Goal: Transaction & Acquisition: Book appointment/travel/reservation

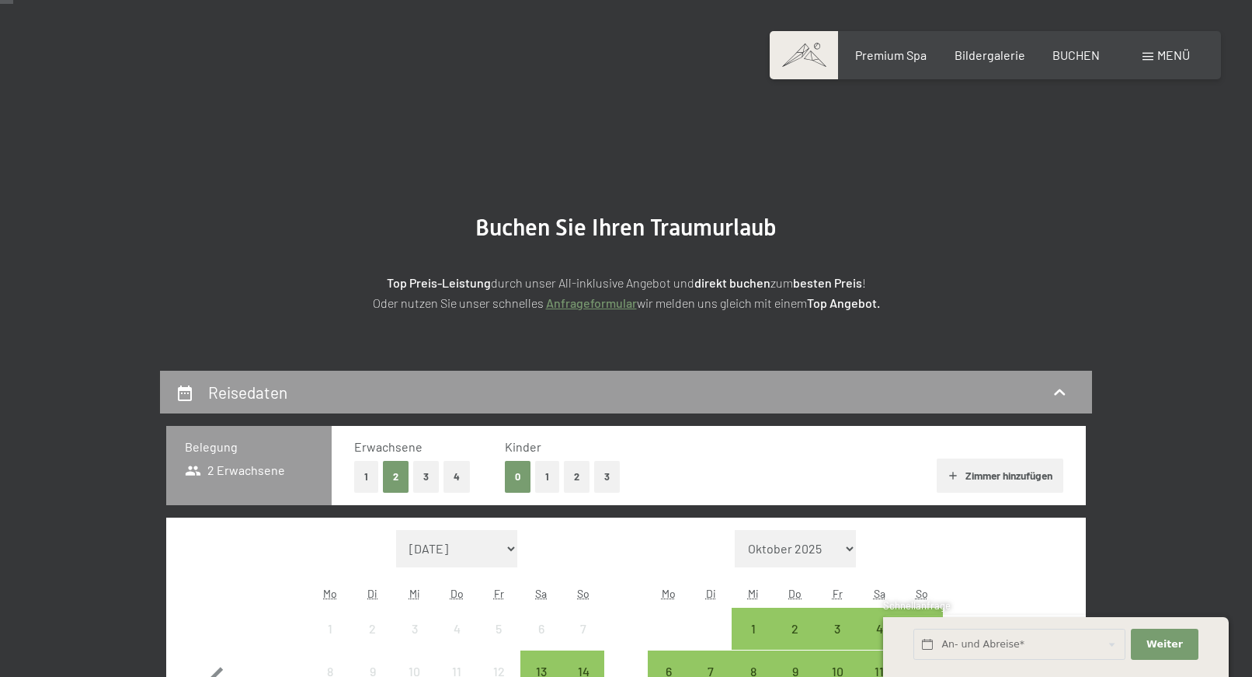
scroll to position [238, 0]
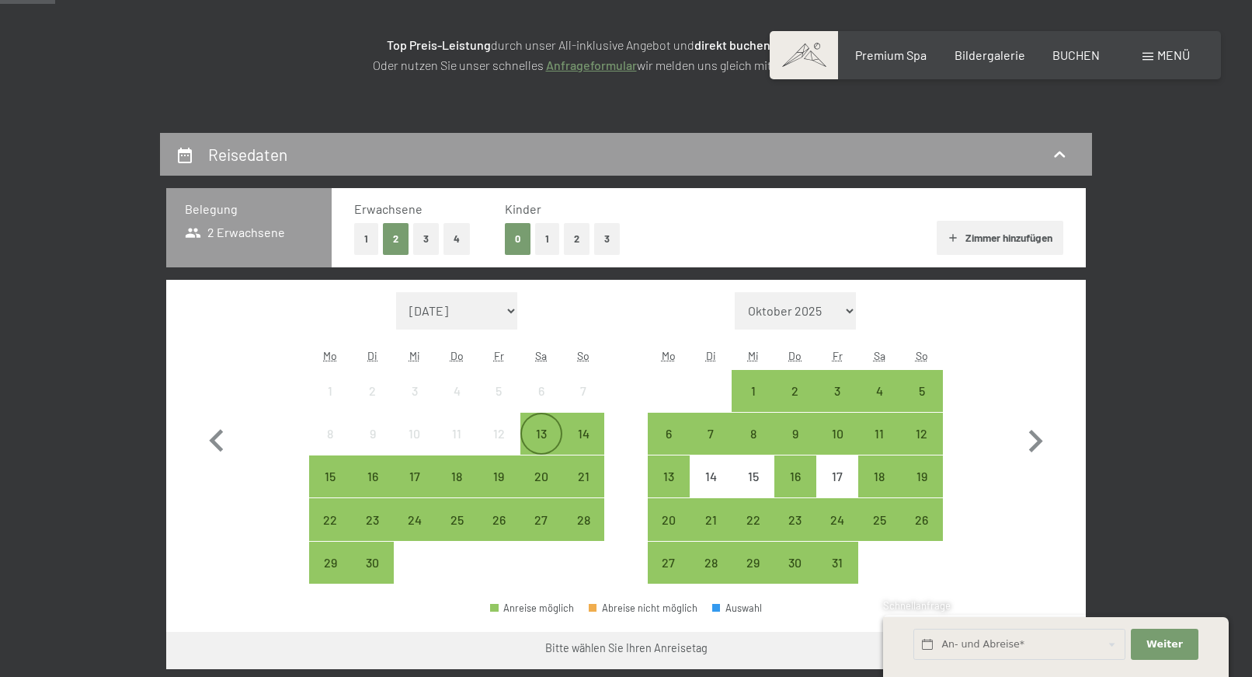
click at [532, 433] on div "13" at bounding box center [541, 446] width 39 height 39
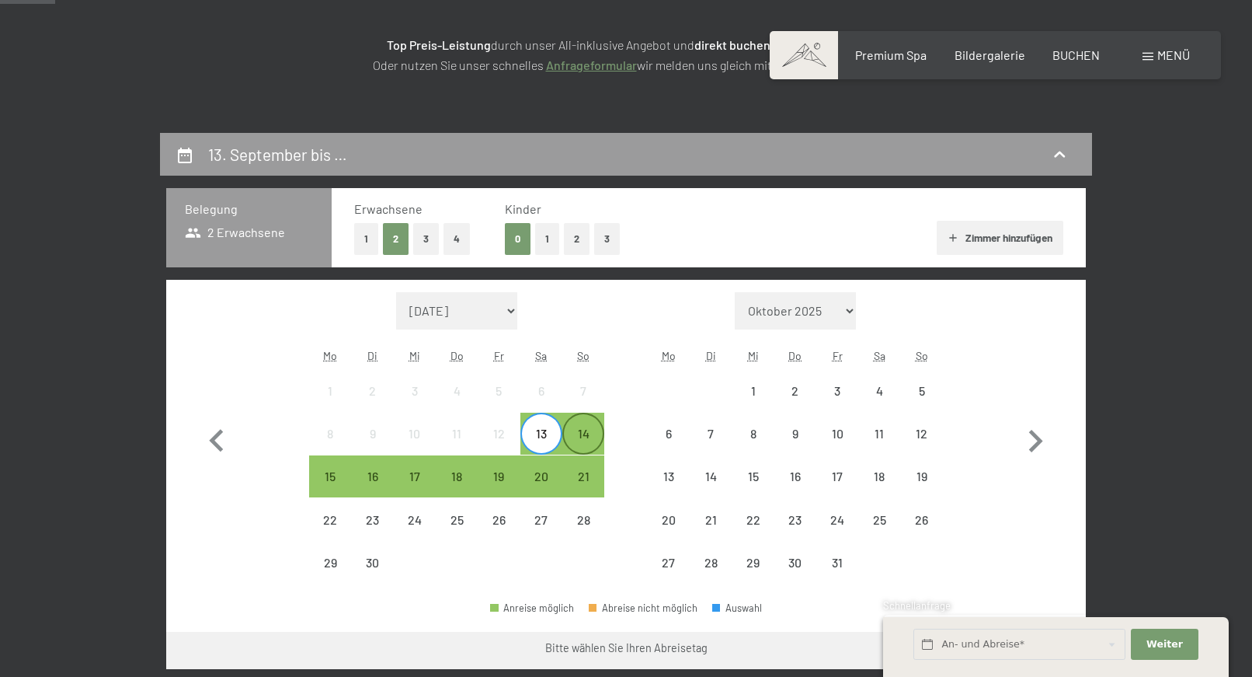
click at [586, 437] on div "14" at bounding box center [583, 446] width 39 height 39
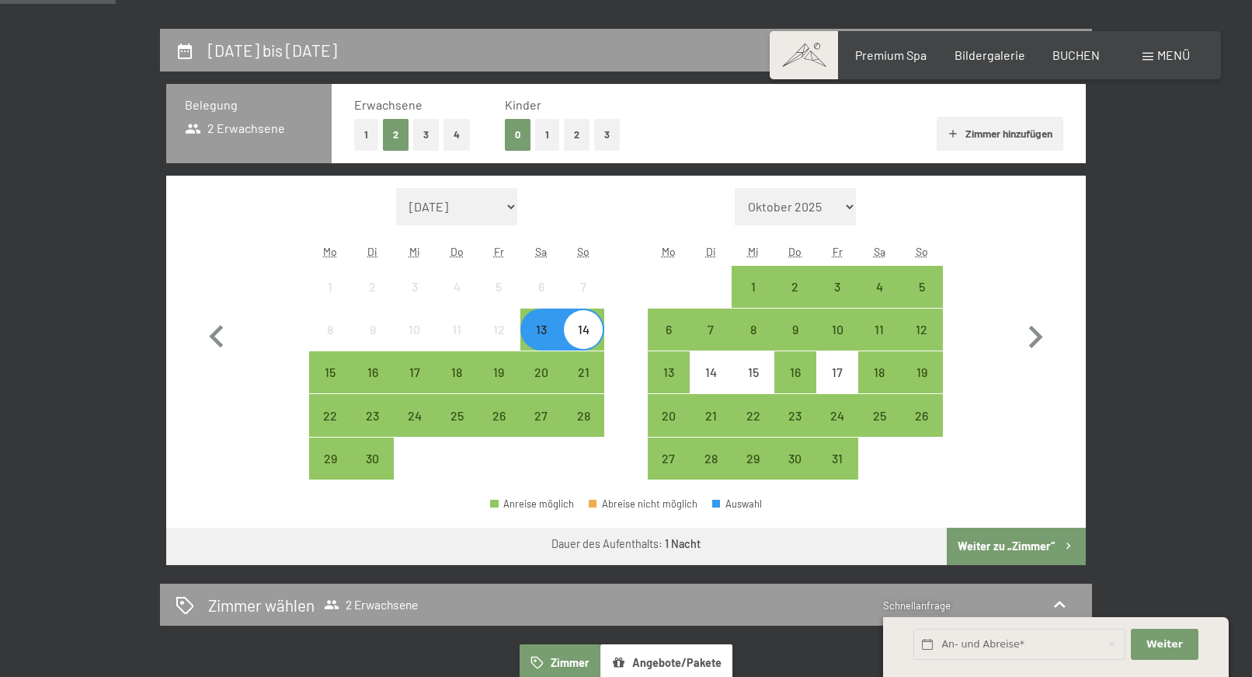
scroll to position [475, 0]
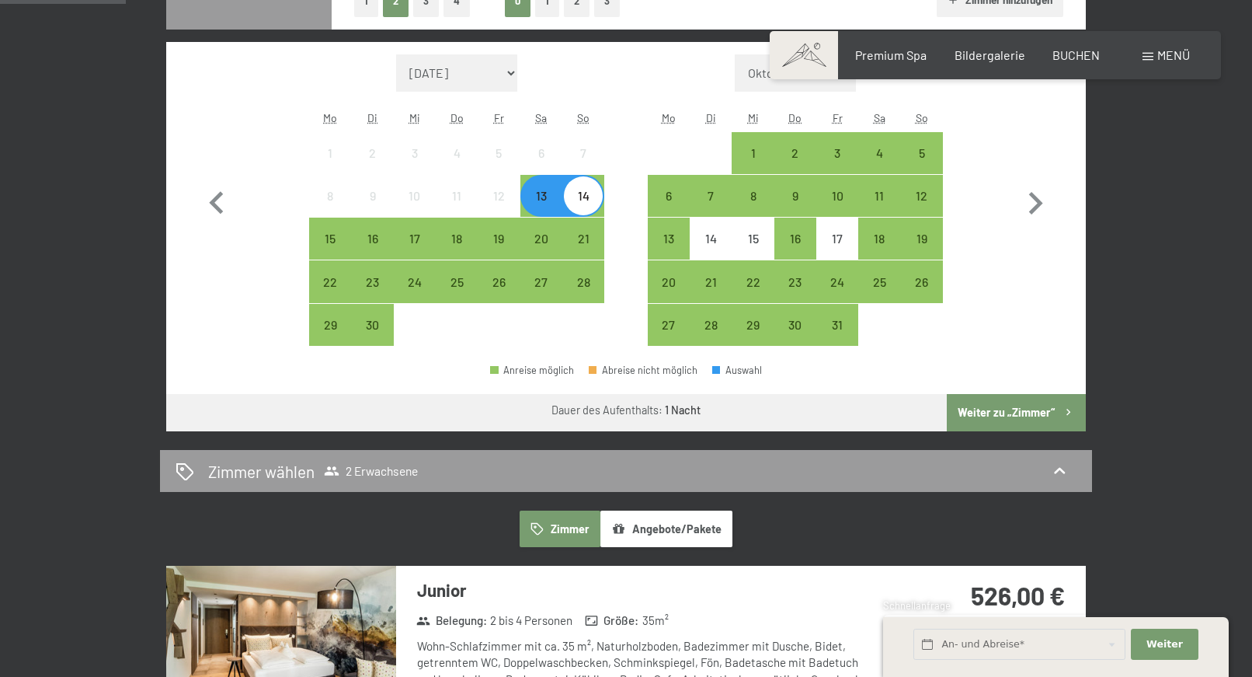
click at [993, 412] on button "Weiter zu „Zimmer“" at bounding box center [1016, 412] width 139 height 37
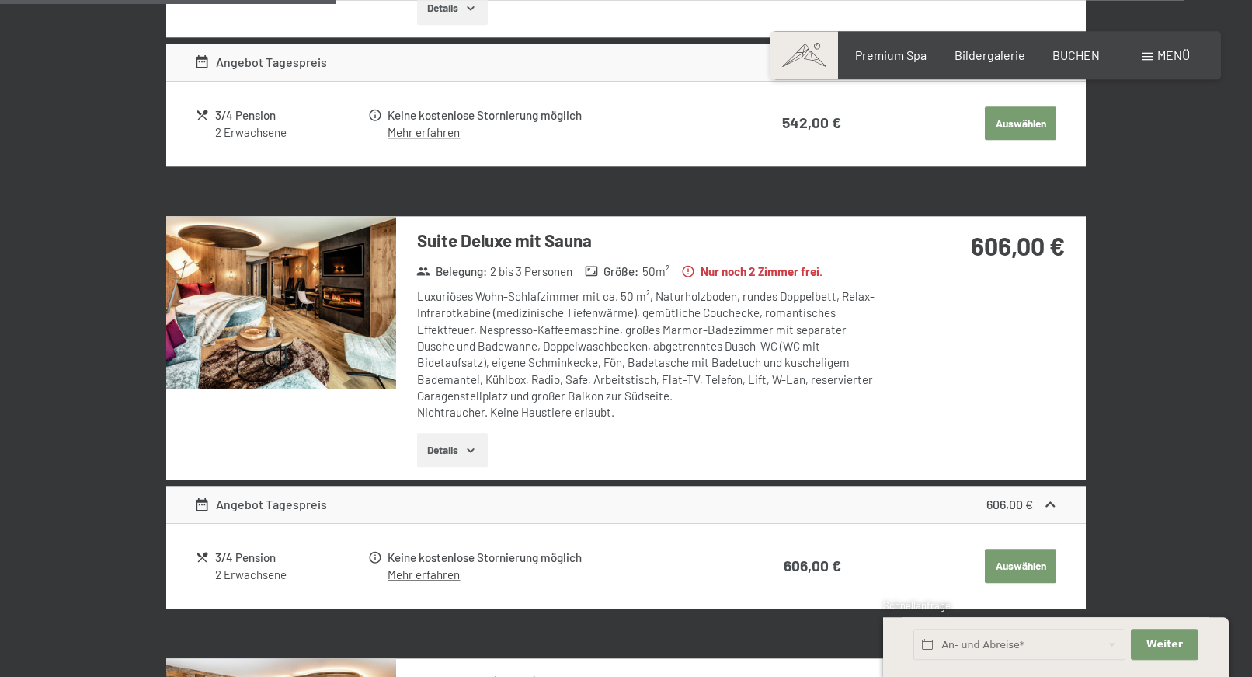
scroll to position [1242, 0]
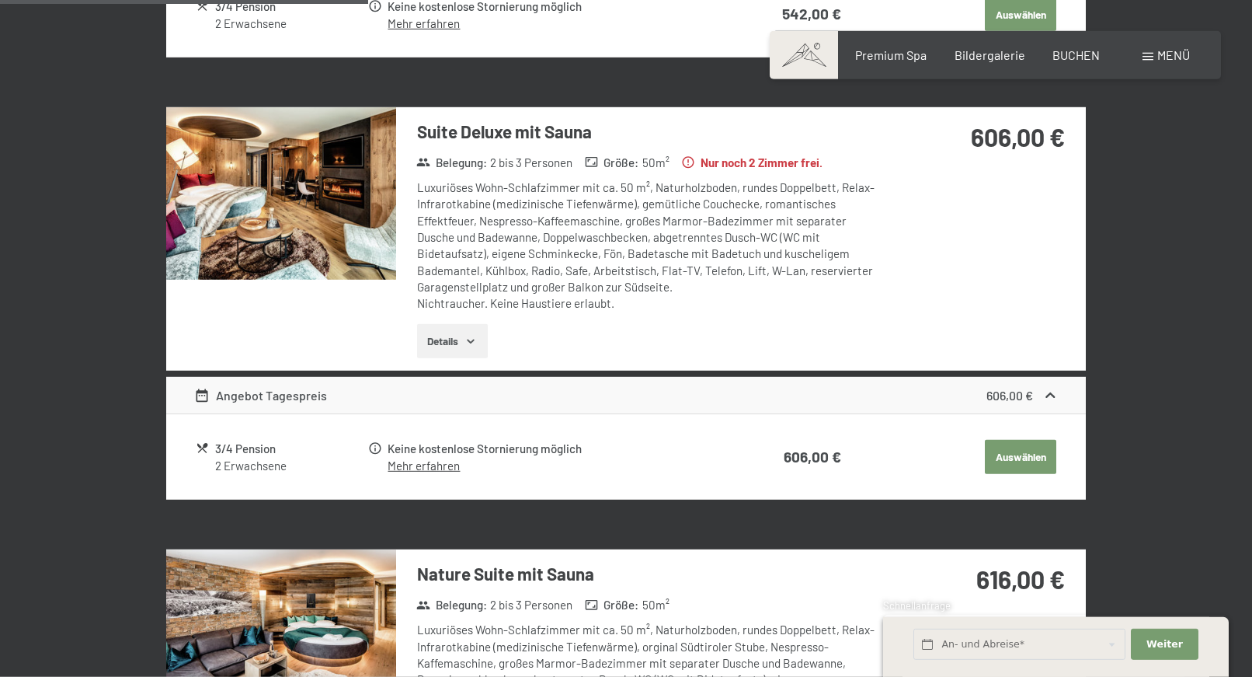
click at [304, 199] on img at bounding box center [281, 193] width 230 height 172
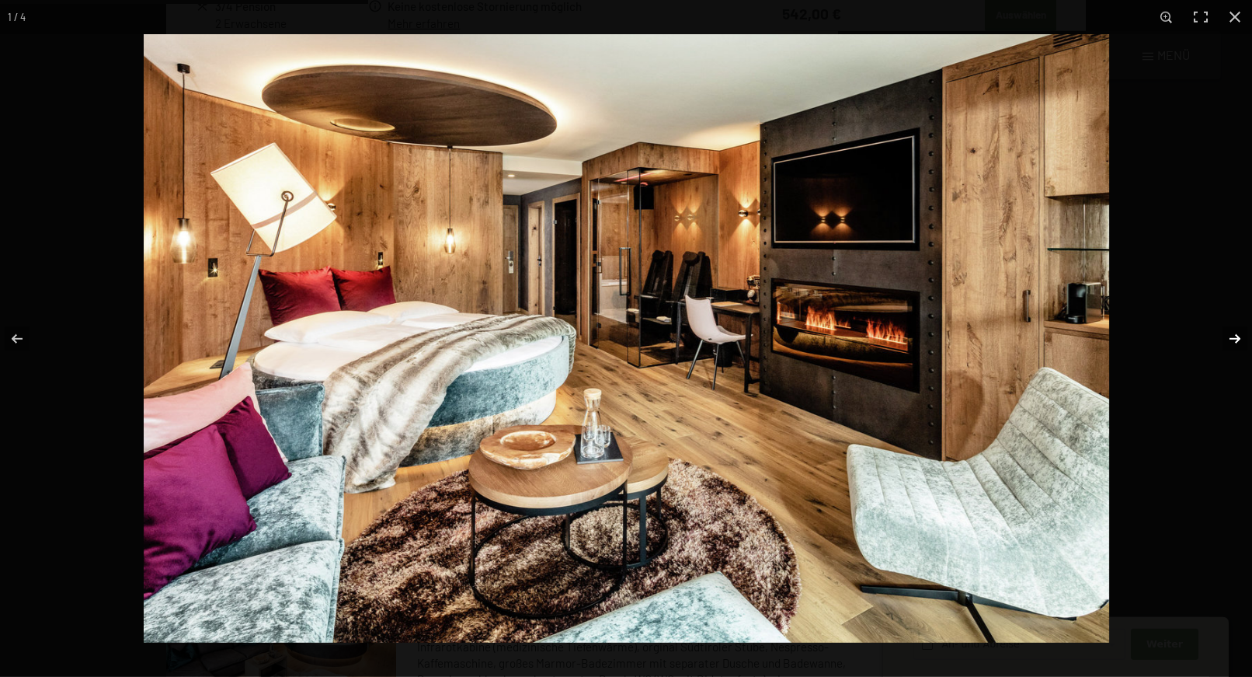
click at [1238, 335] on button "button" at bounding box center [1225, 339] width 54 height 78
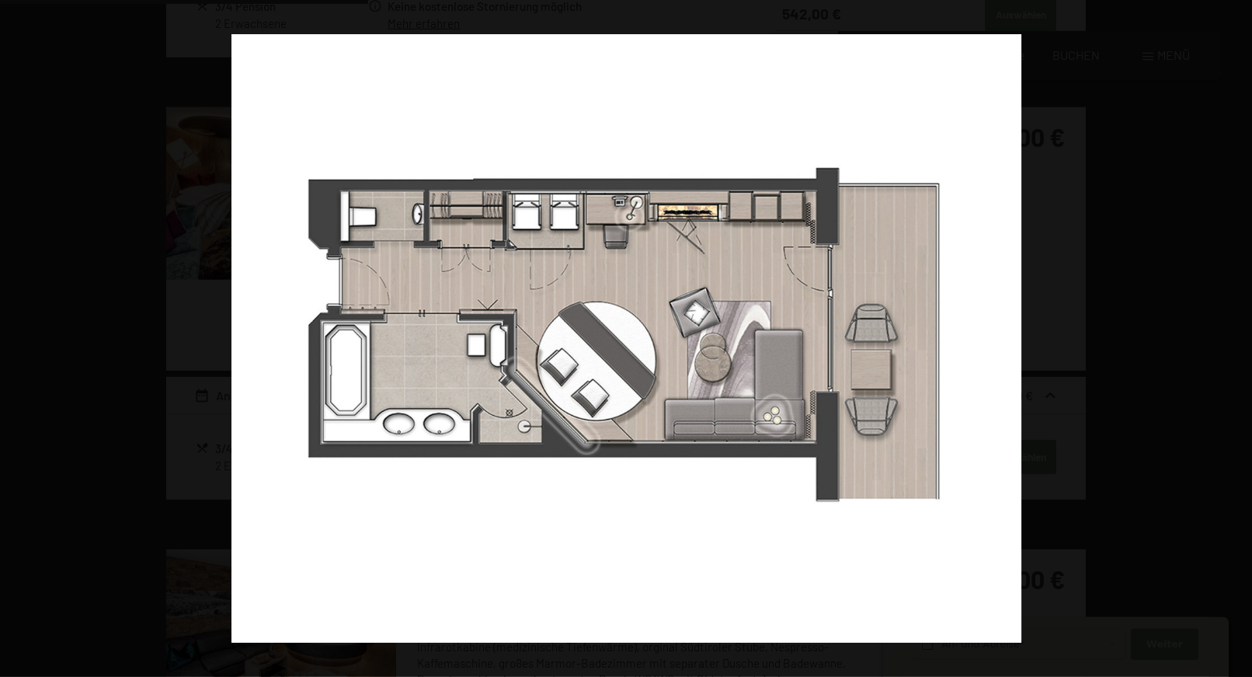
click at [1238, 335] on button "button" at bounding box center [1225, 339] width 54 height 78
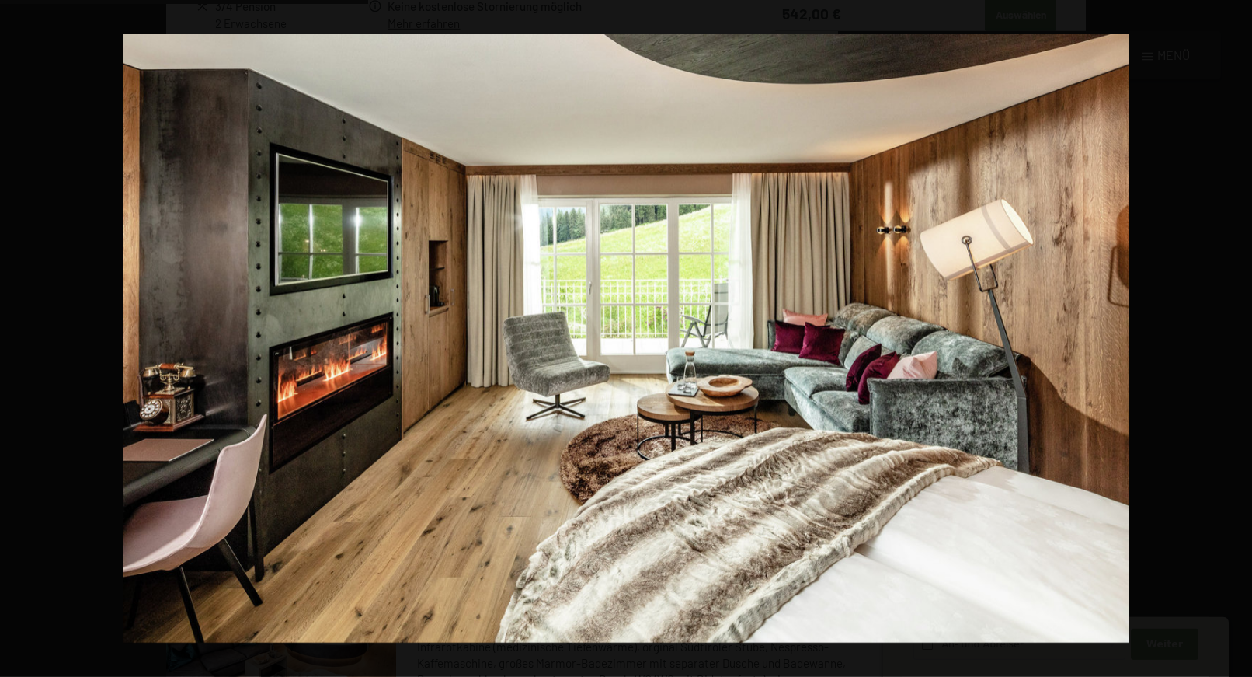
click at [1238, 335] on button "button" at bounding box center [1225, 339] width 54 height 78
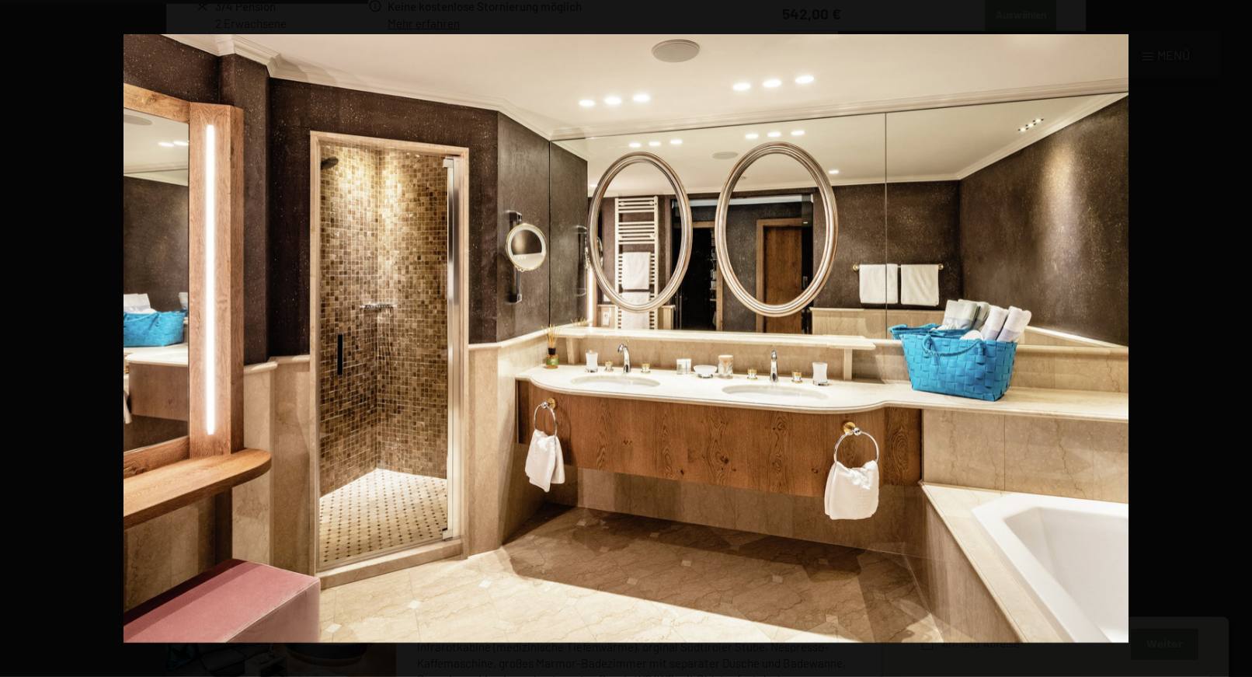
click at [1238, 335] on button "button" at bounding box center [1225, 339] width 54 height 78
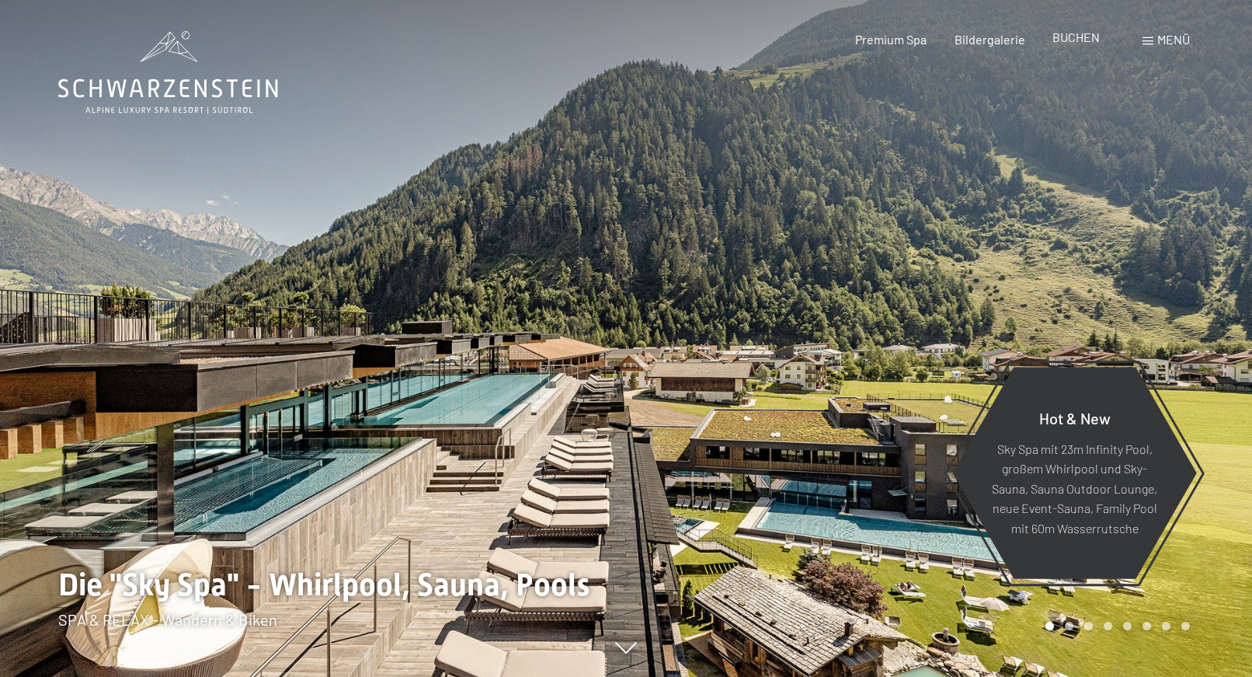
click at [1087, 38] on span "BUCHEN" at bounding box center [1075, 37] width 47 height 15
click at [1076, 37] on span "BUCHEN" at bounding box center [1075, 37] width 47 height 15
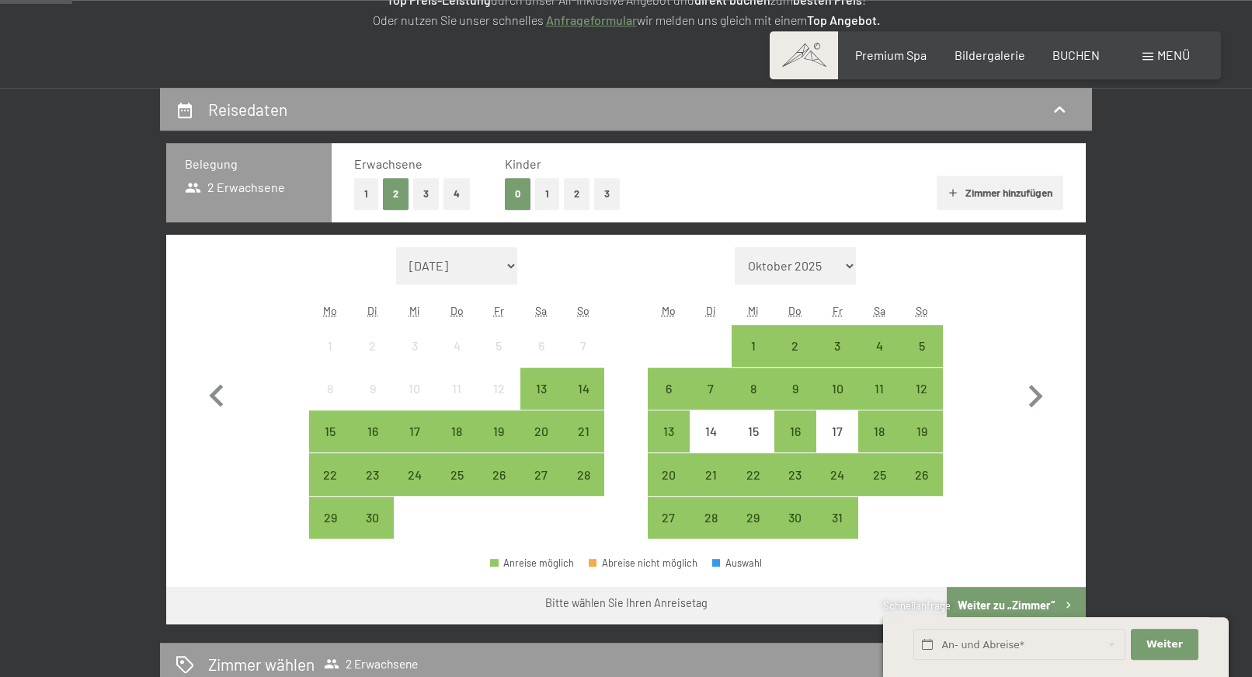
scroll to position [317, 0]
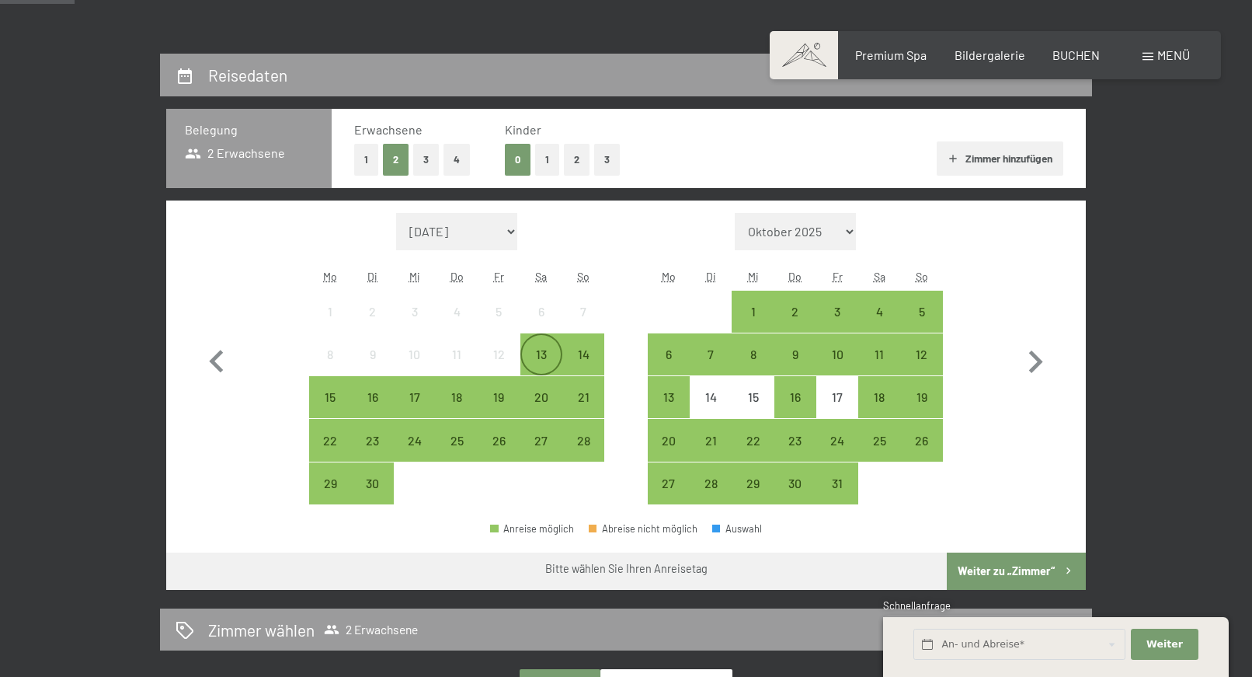
click at [534, 350] on div "13" at bounding box center [541, 367] width 39 height 39
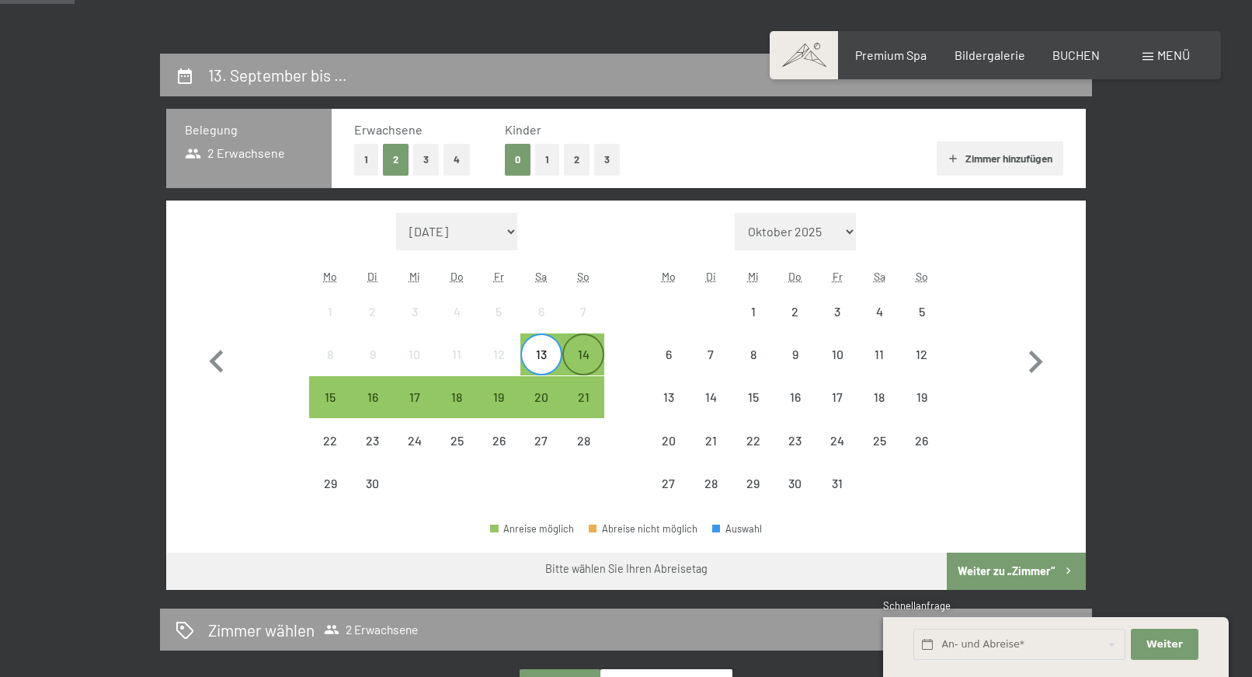
click at [582, 357] on div "14" at bounding box center [583, 367] width 39 height 39
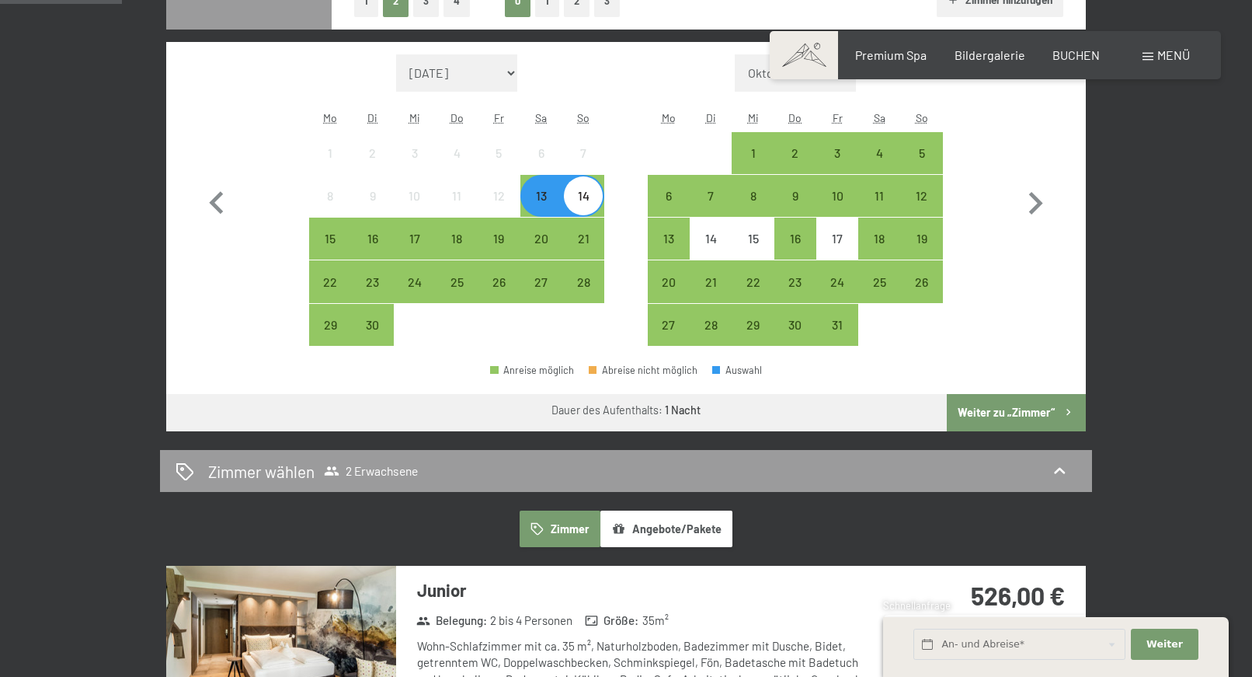
scroll to position [396, 0]
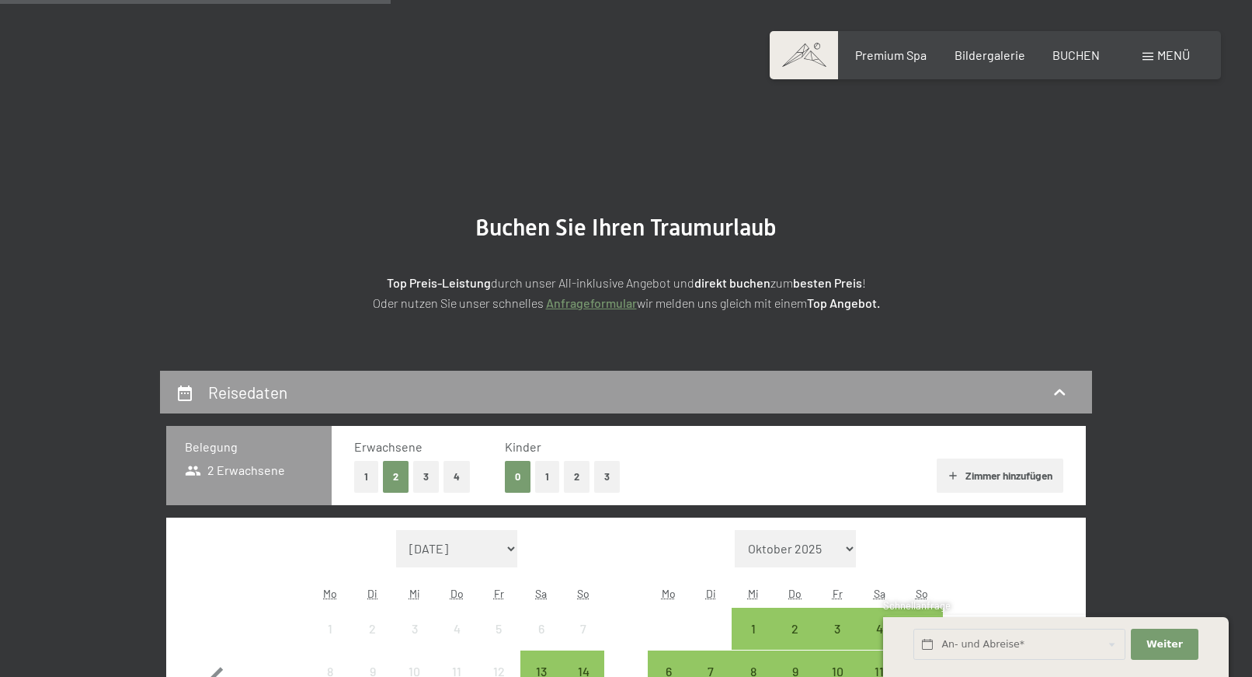
click at [534, 652] on div "13" at bounding box center [541, 671] width 39 height 39
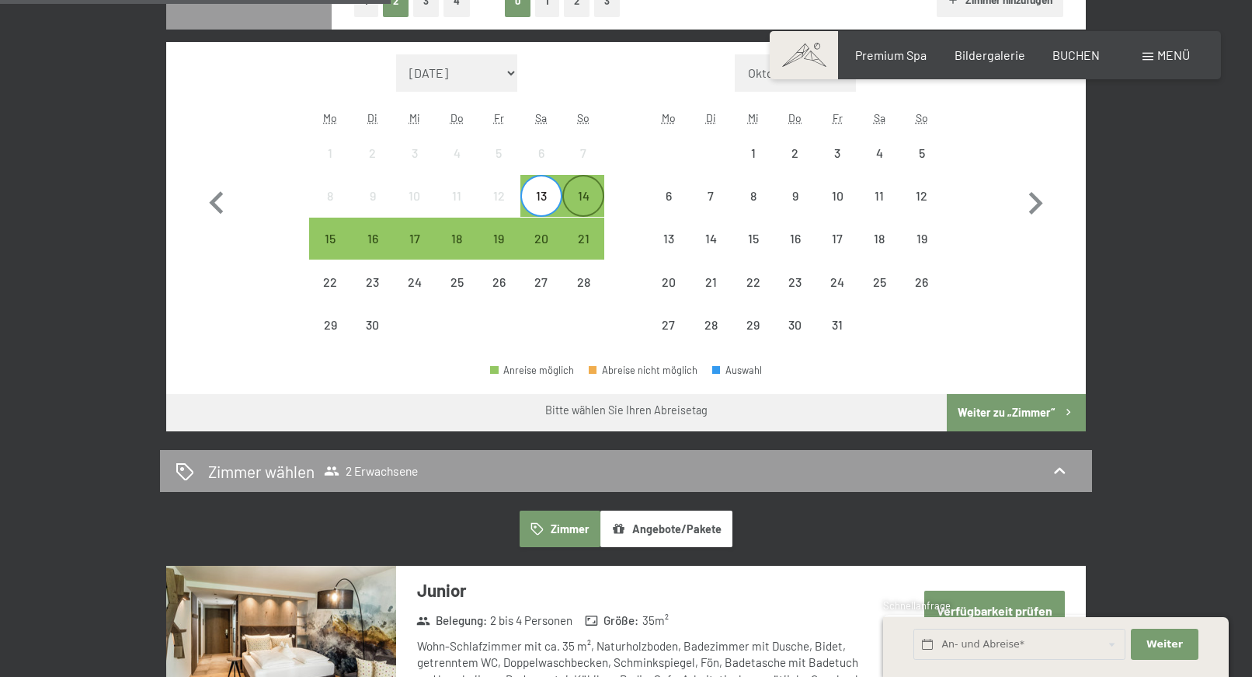
click at [582, 192] on div "14" at bounding box center [583, 209] width 39 height 39
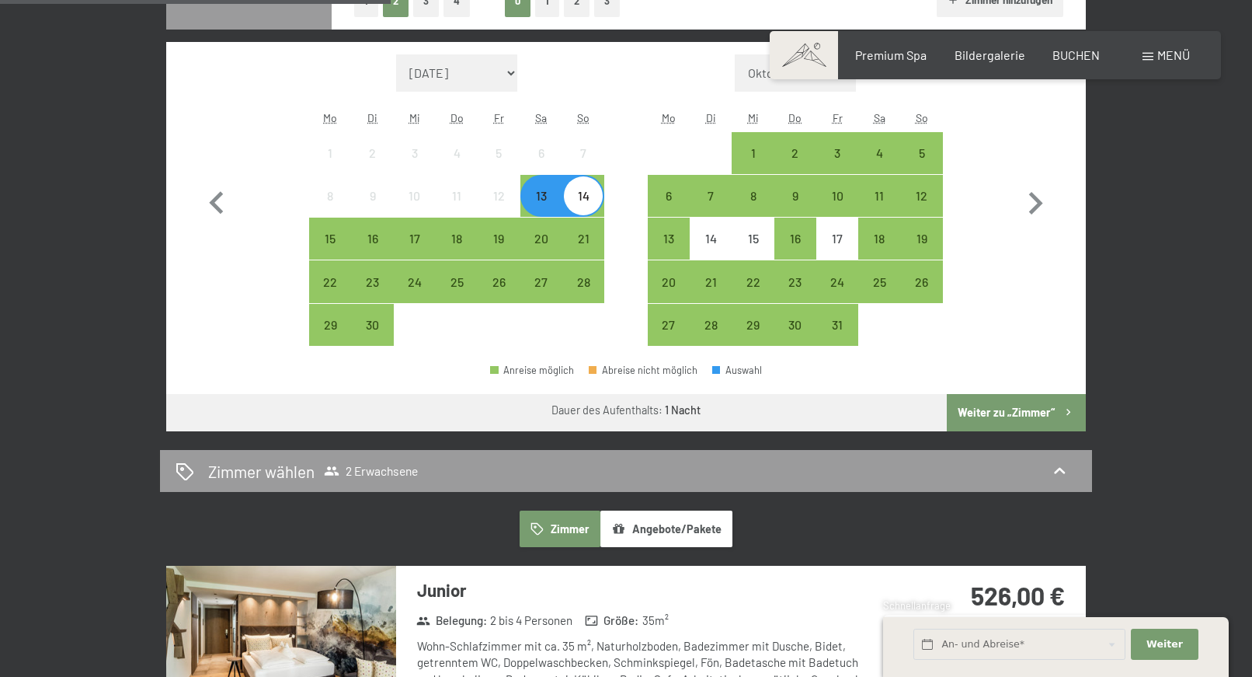
click at [1010, 409] on button "Weiter zu „Zimmer“" at bounding box center [1016, 412] width 139 height 37
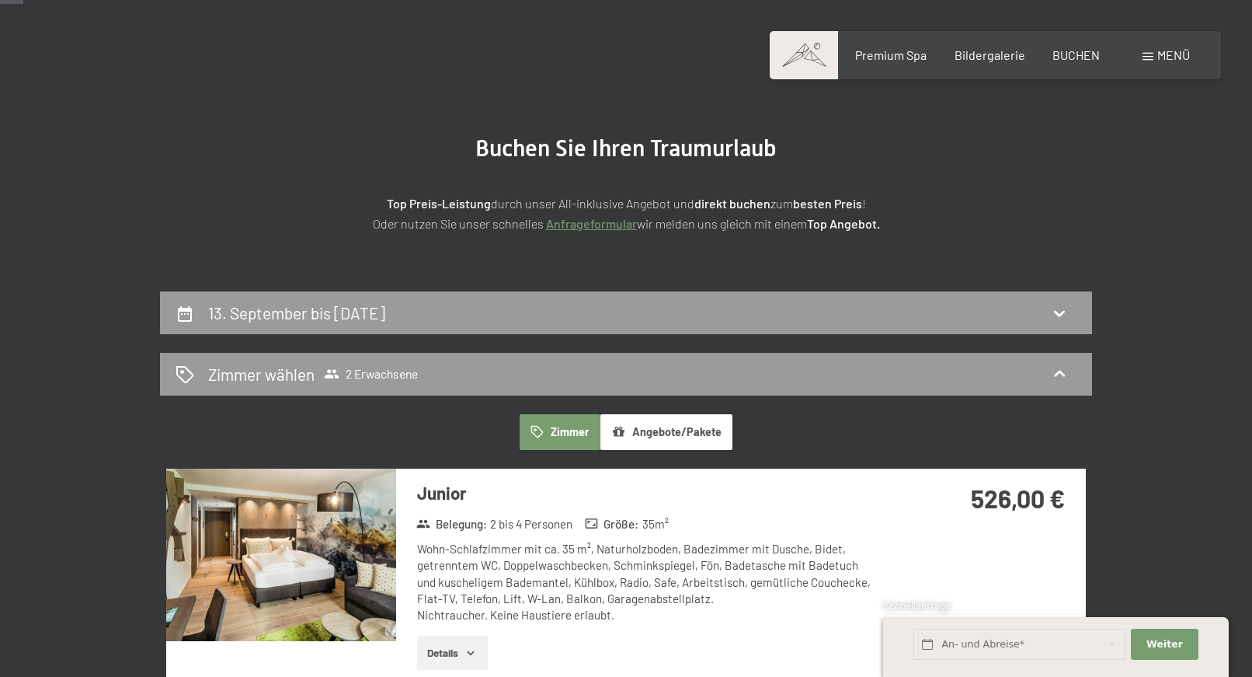
scroll to position [158, 0]
